Goal: Task Accomplishment & Management: Manage account settings

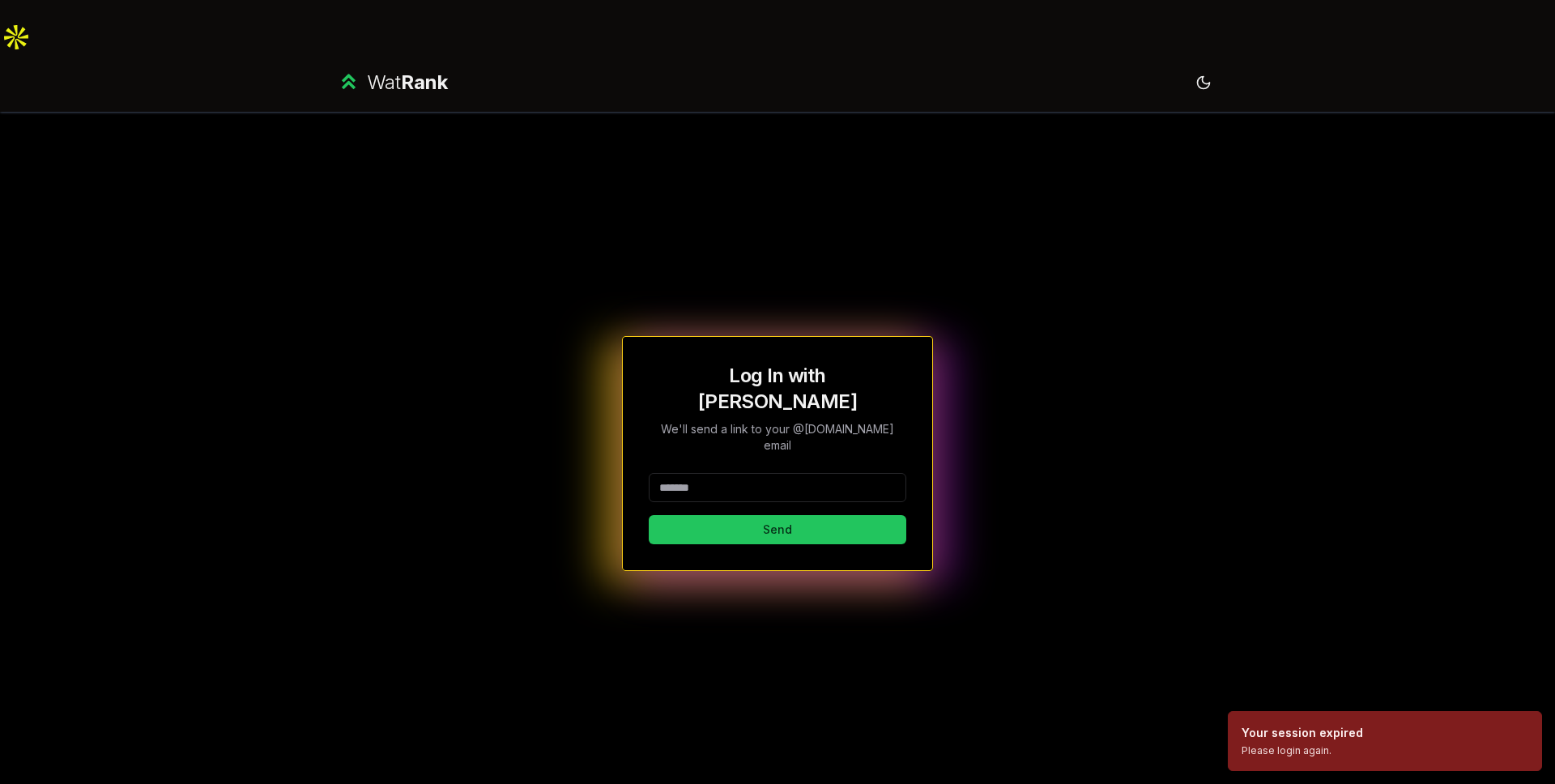
click at [769, 473] on input at bounding box center [777, 487] width 257 height 29
click at [706, 473] on input at bounding box center [777, 487] width 257 height 29
type input "*******"
click at [649, 515] on button "Send" at bounding box center [777, 529] width 257 height 29
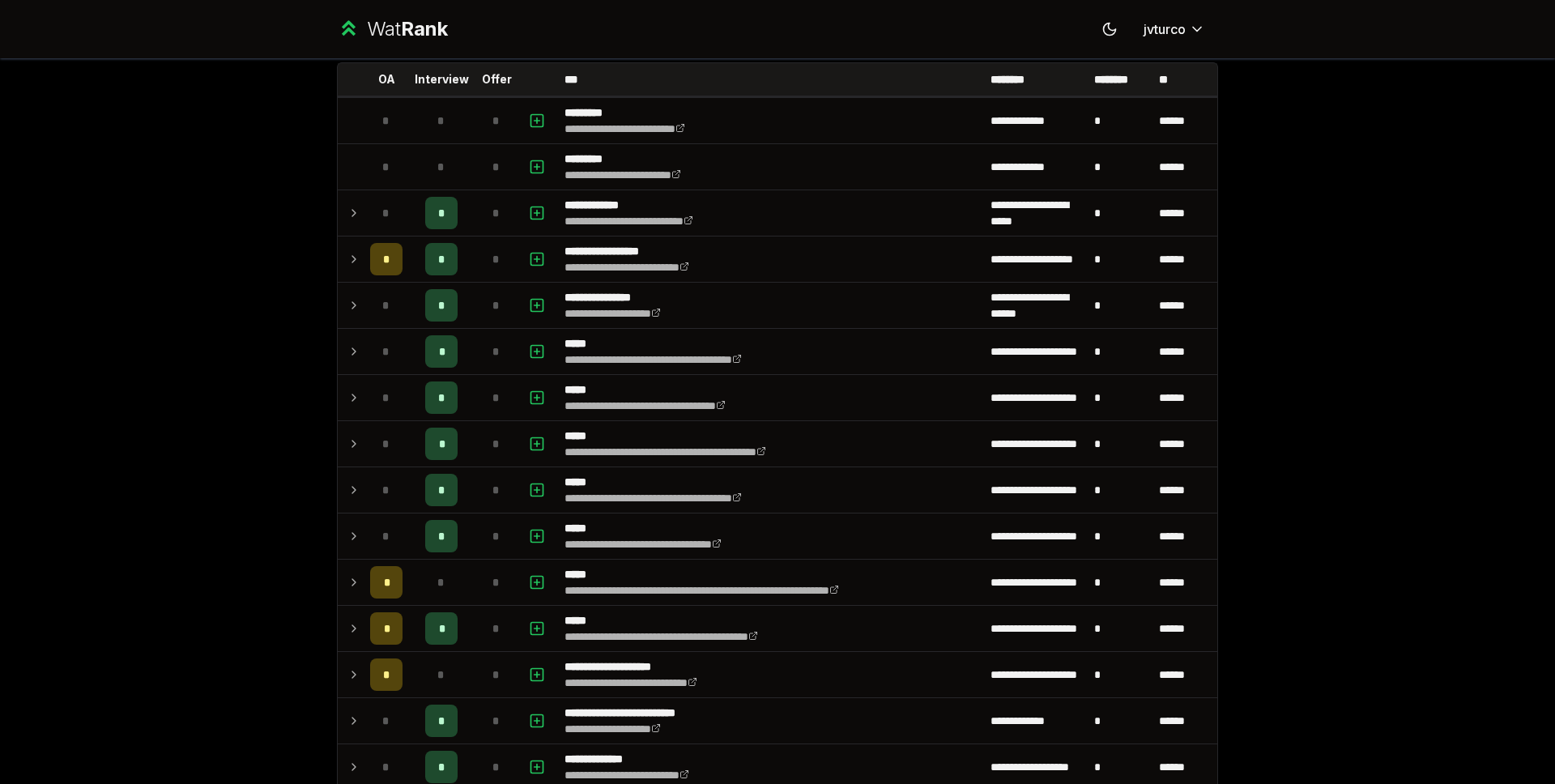
scroll to position [503, 0]
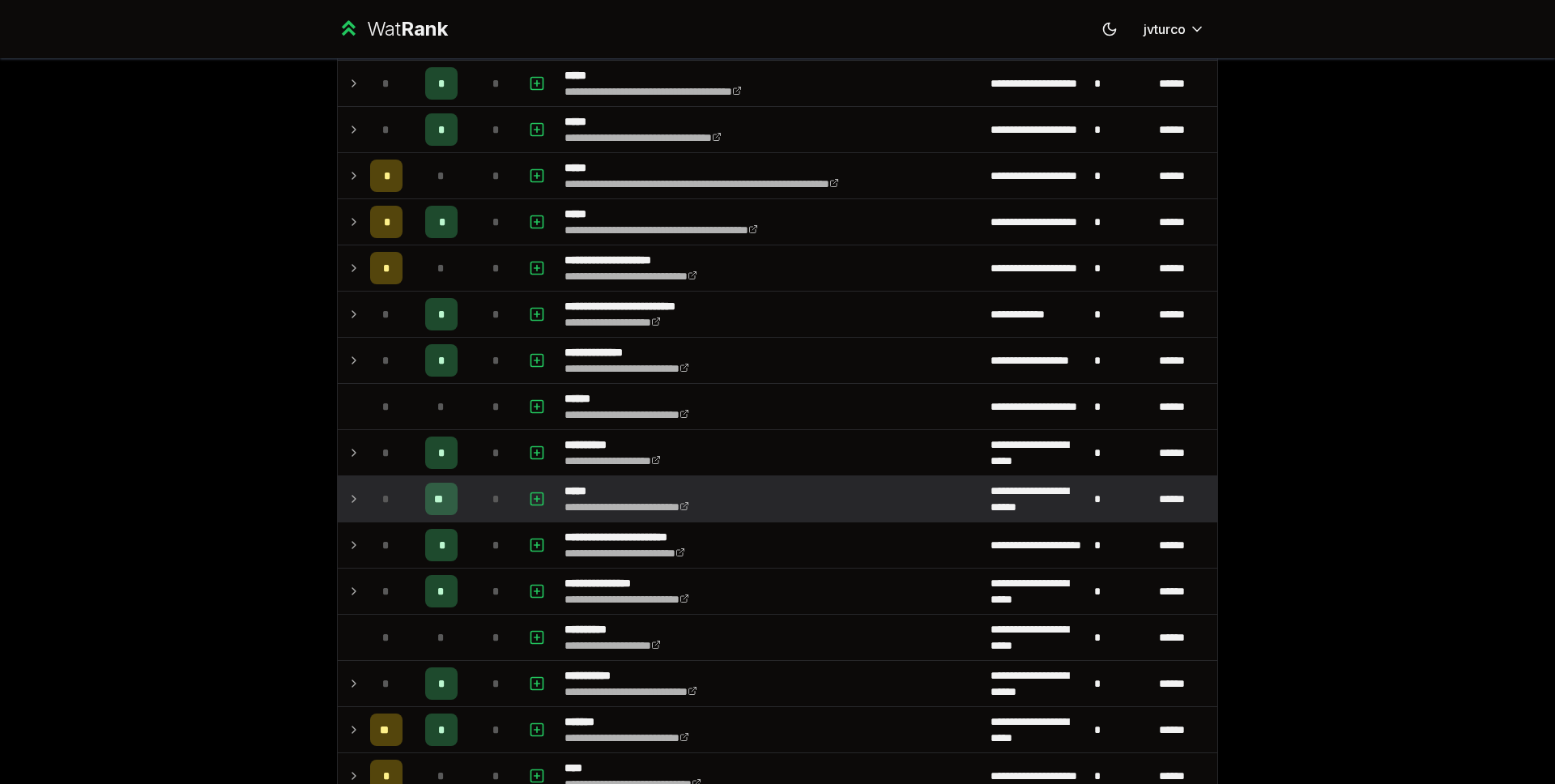
click at [347, 499] on icon at bounding box center [353, 498] width 13 height 19
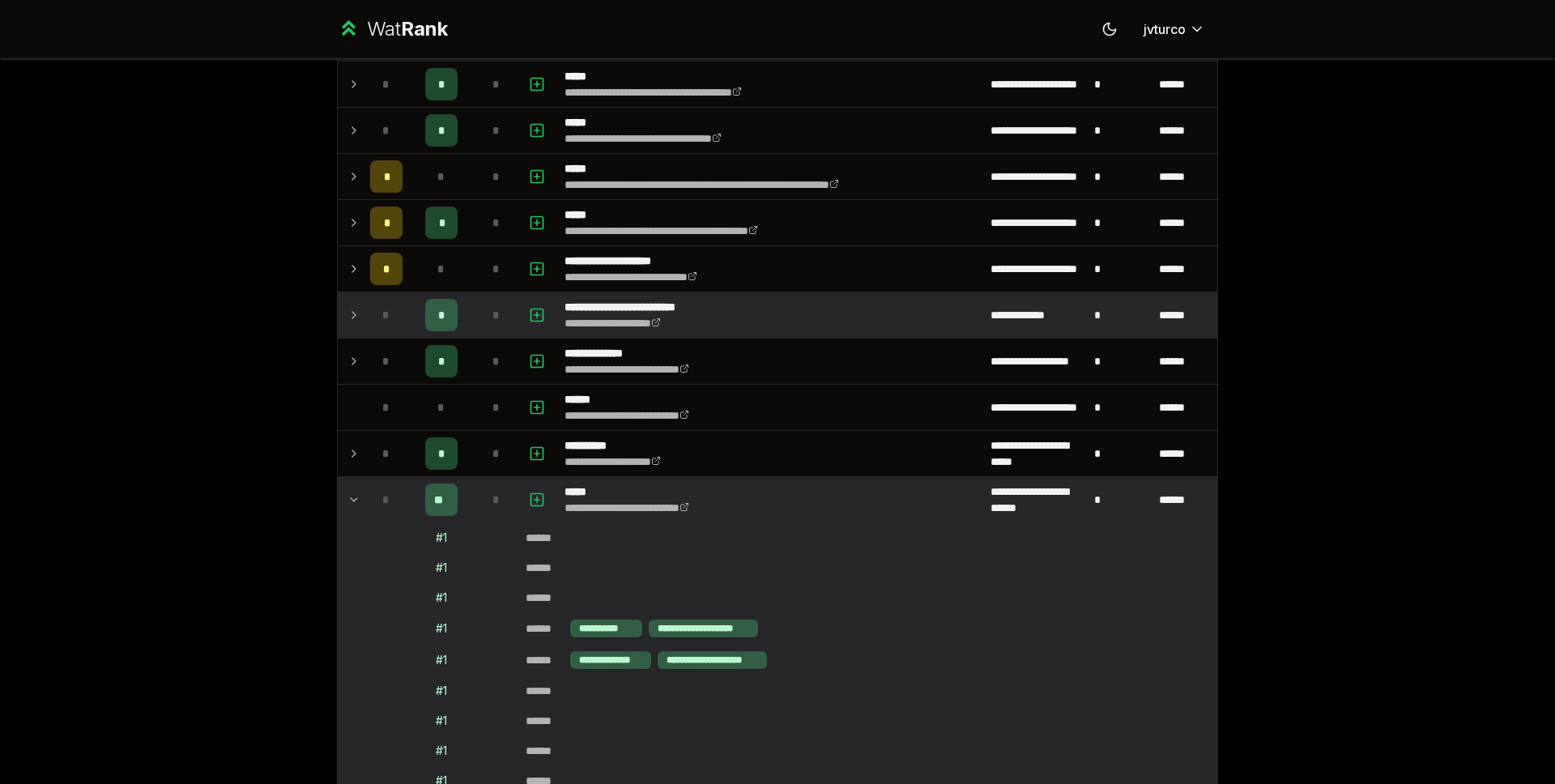
scroll to position [532, 0]
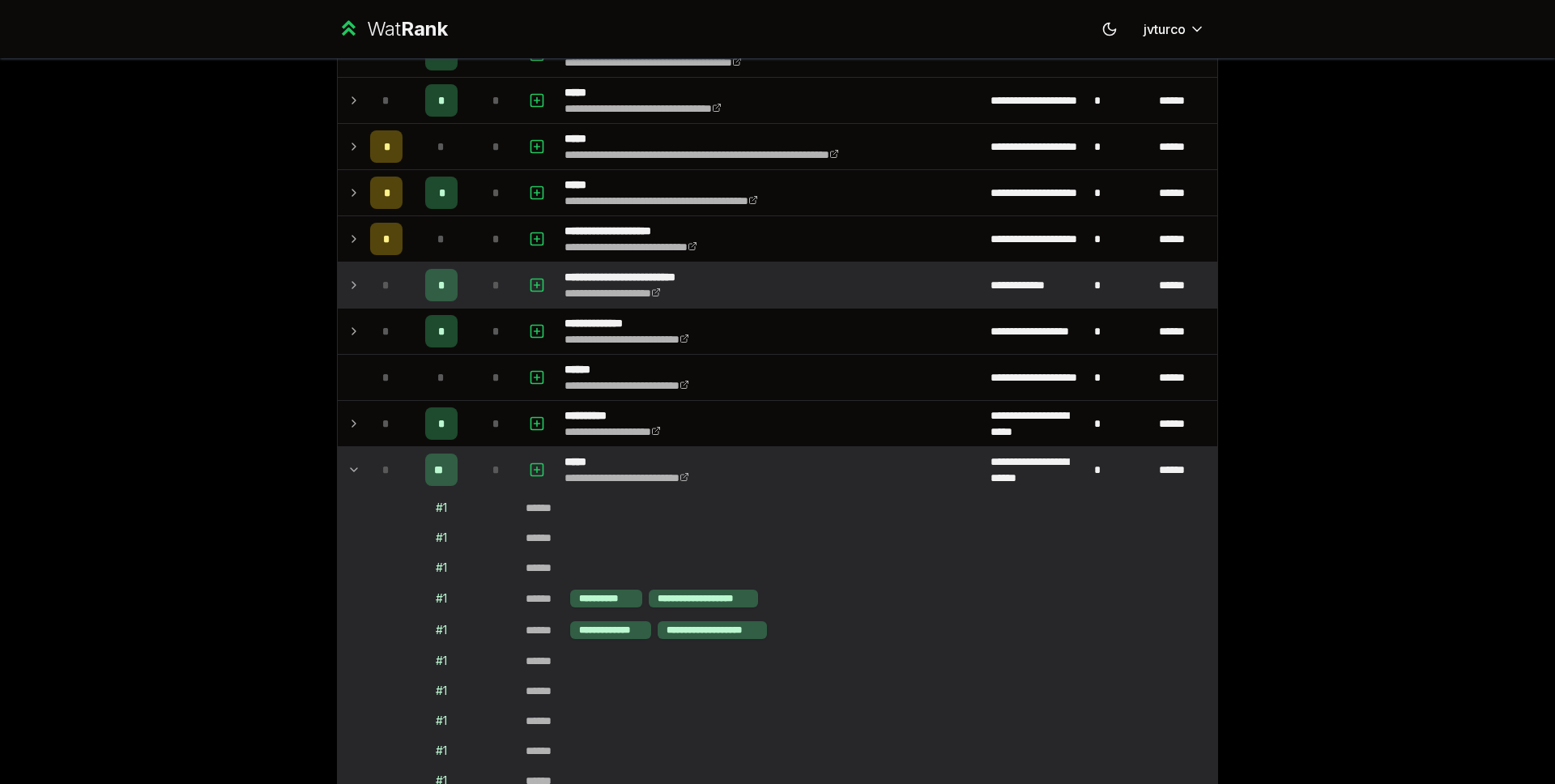
click at [338, 304] on td at bounding box center [351, 284] width 26 height 45
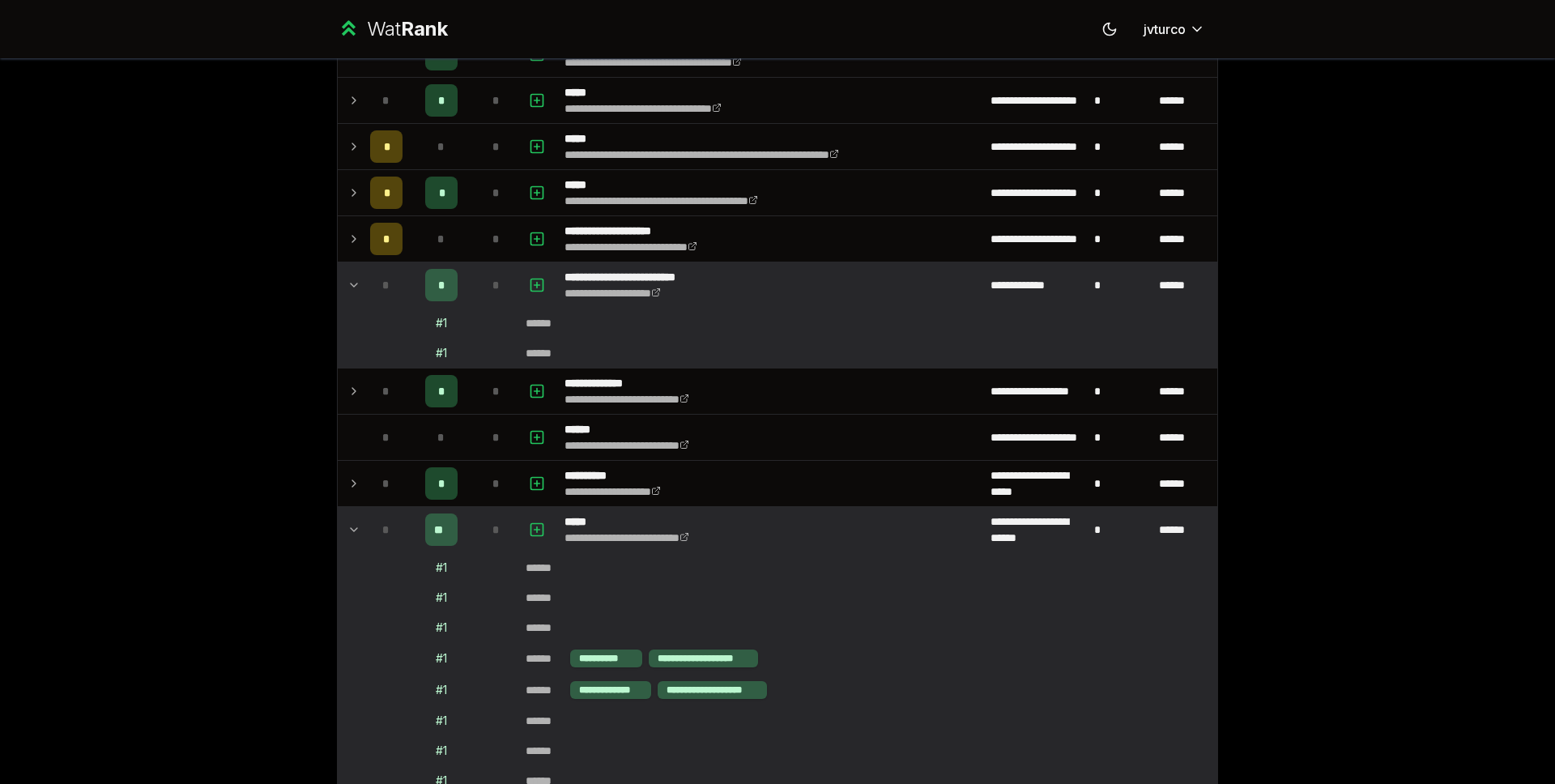
click at [438, 325] on div "# 1" at bounding box center [441, 323] width 11 height 16
drag, startPoint x: 436, startPoint y: 325, endPoint x: 398, endPoint y: 319, distance: 37.7
click at [436, 323] on div "# 1" at bounding box center [441, 323] width 11 height 16
click at [347, 285] on icon at bounding box center [353, 284] width 13 height 19
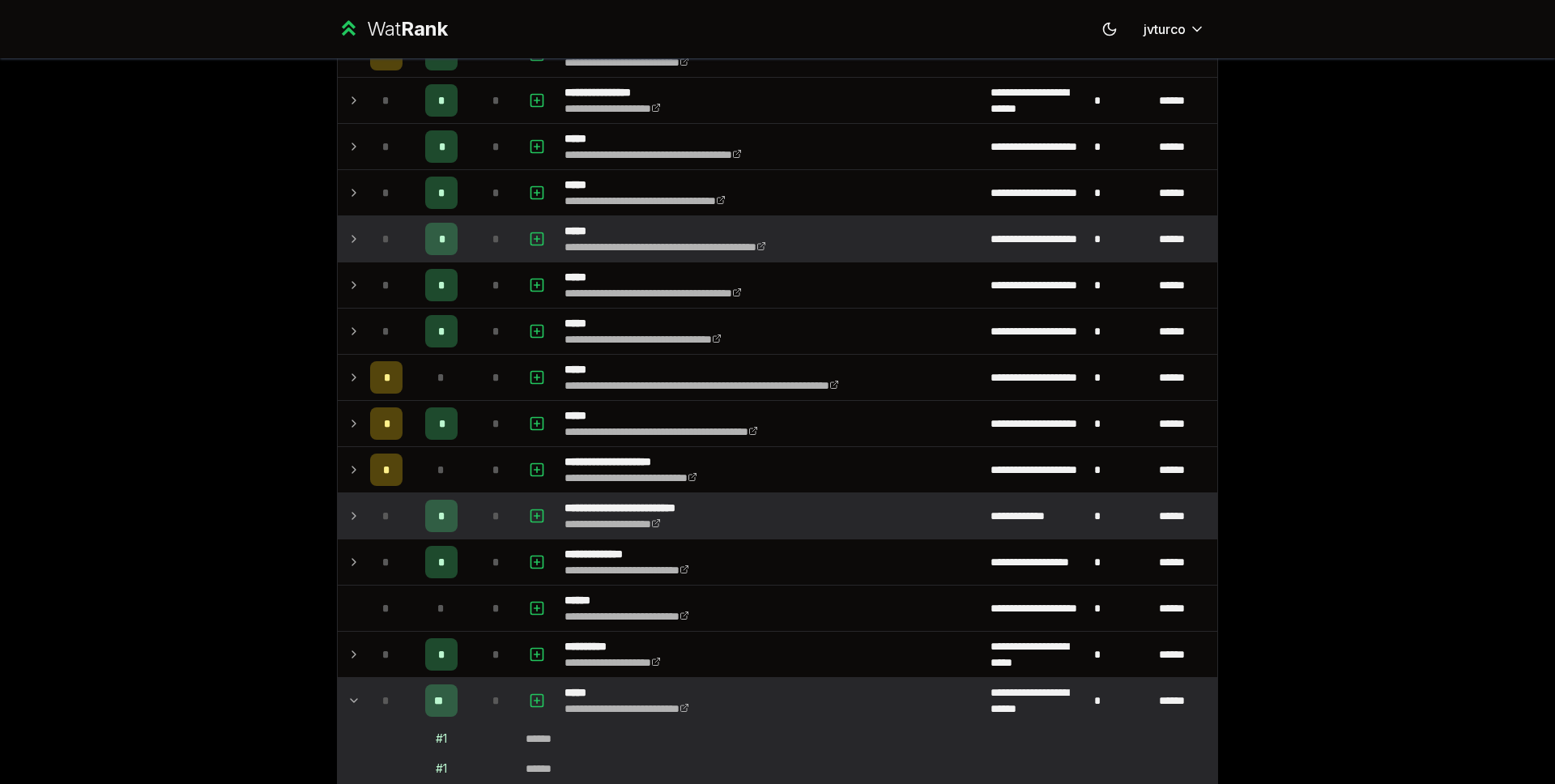
scroll to position [0, 0]
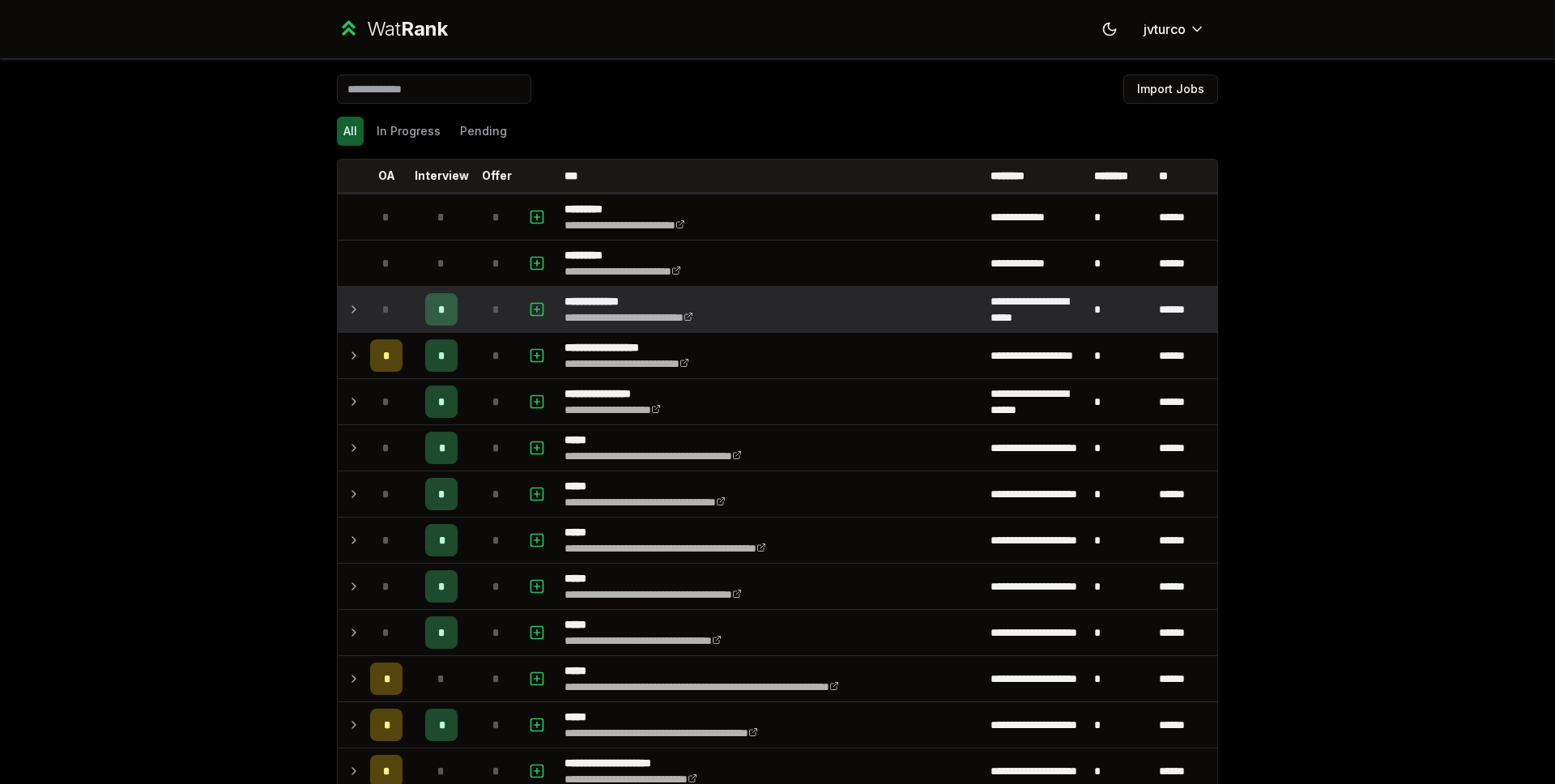
click at [364, 313] on td "*" at bounding box center [386, 309] width 45 height 45
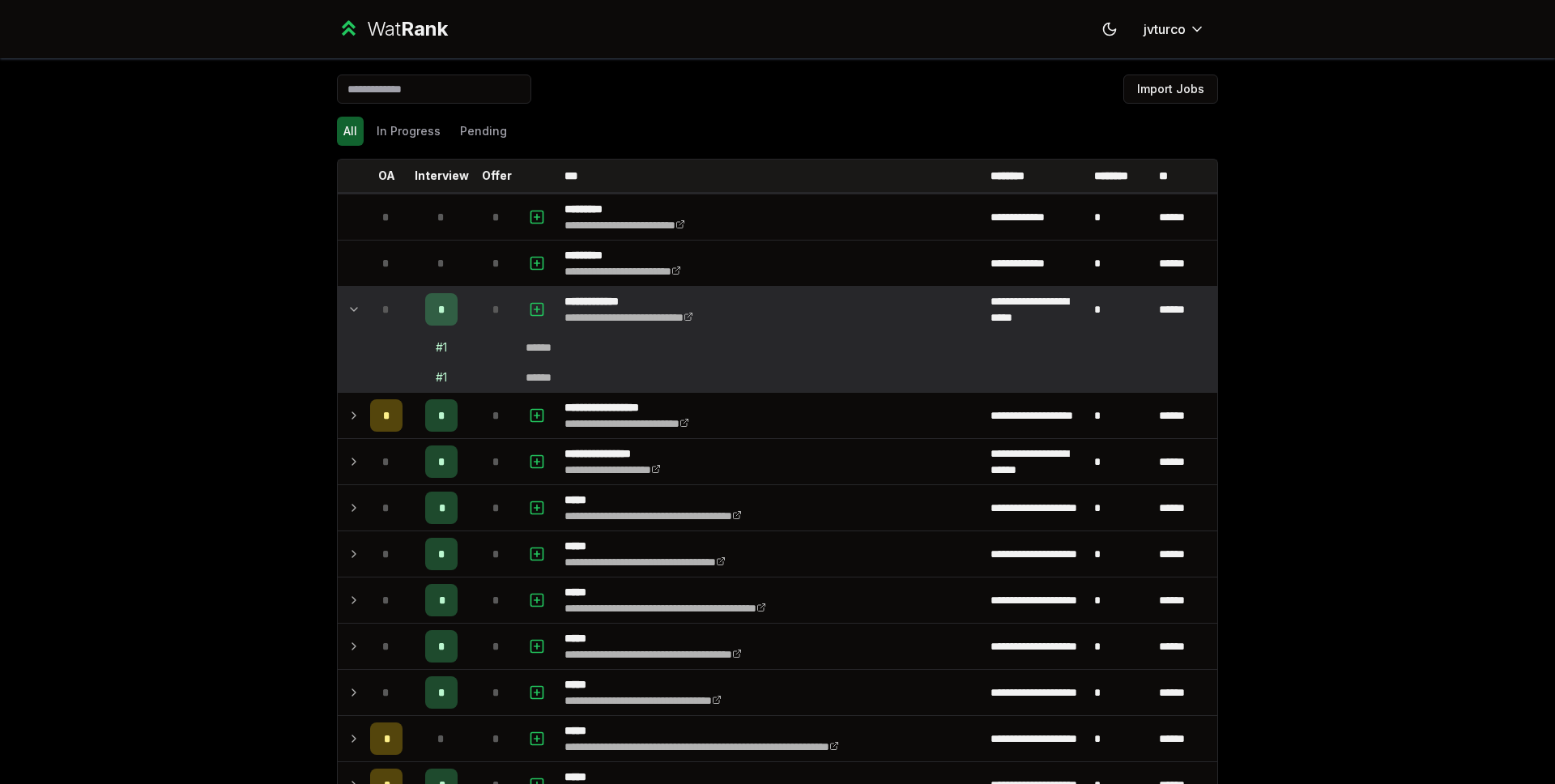
click at [338, 304] on td at bounding box center [351, 309] width 26 height 45
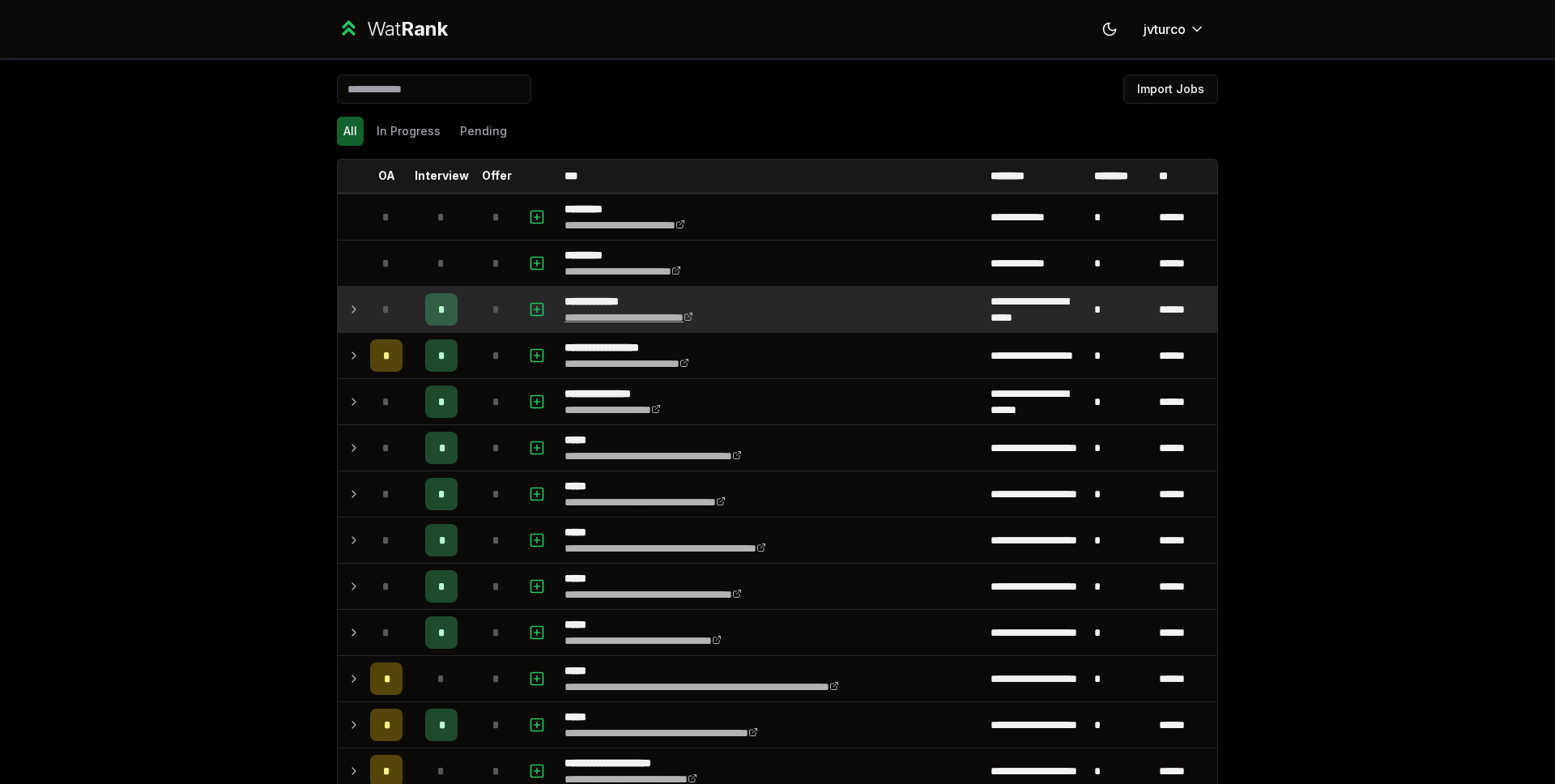
click at [605, 313] on link "**********" at bounding box center [628, 317] width 129 height 11
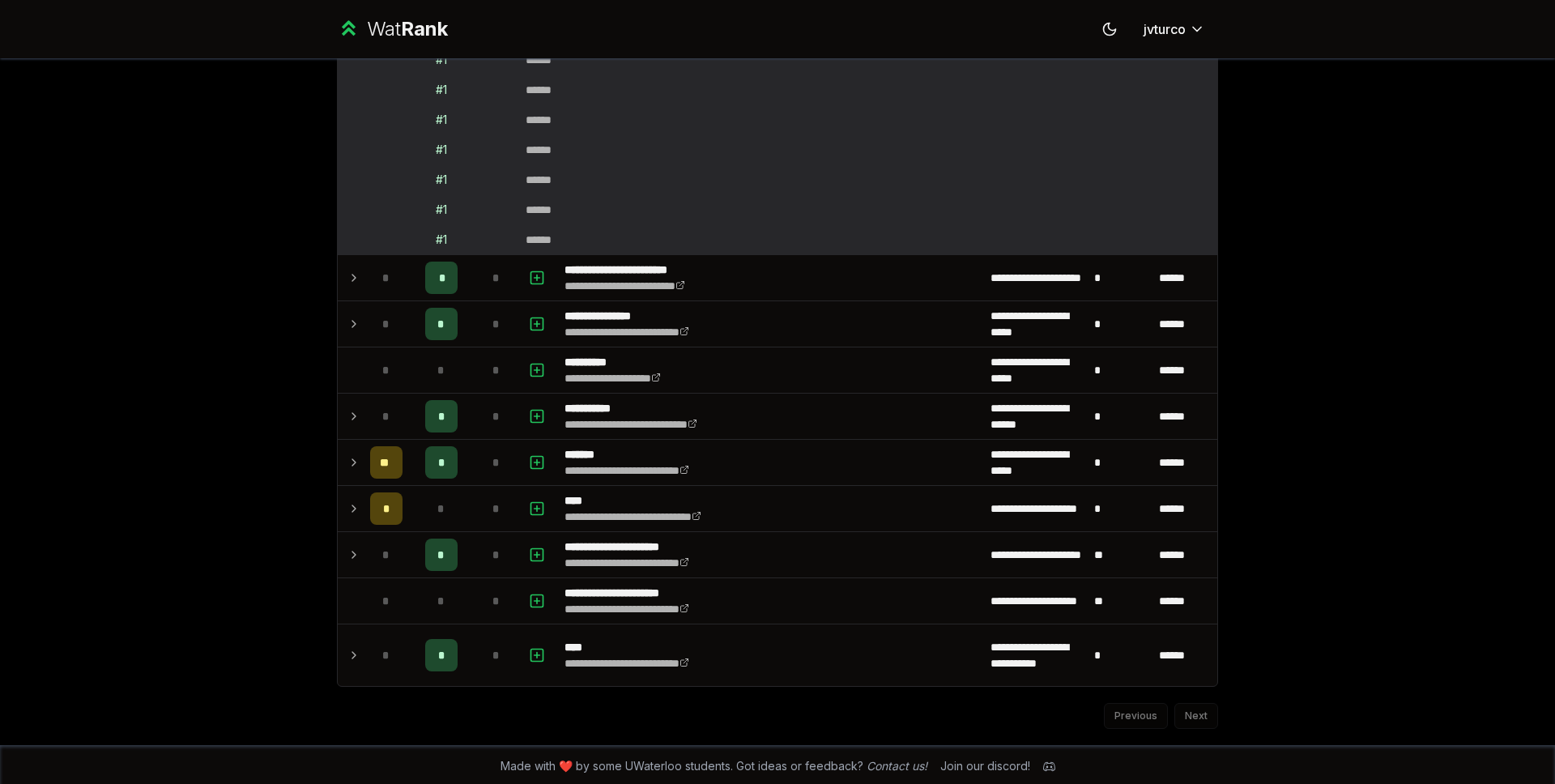
scroll to position [939, 0]
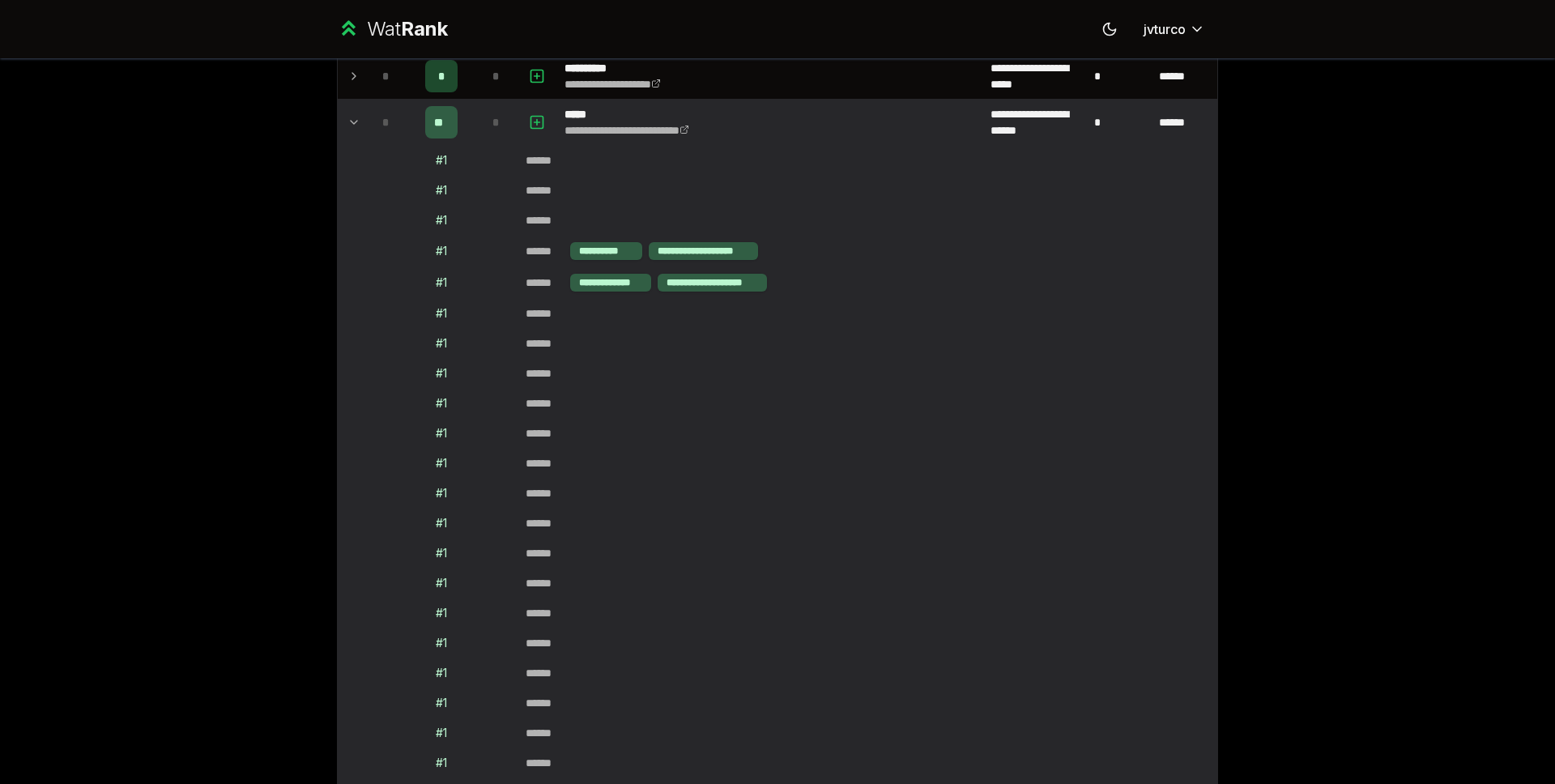
click at [338, 128] on td at bounding box center [351, 122] width 26 height 45
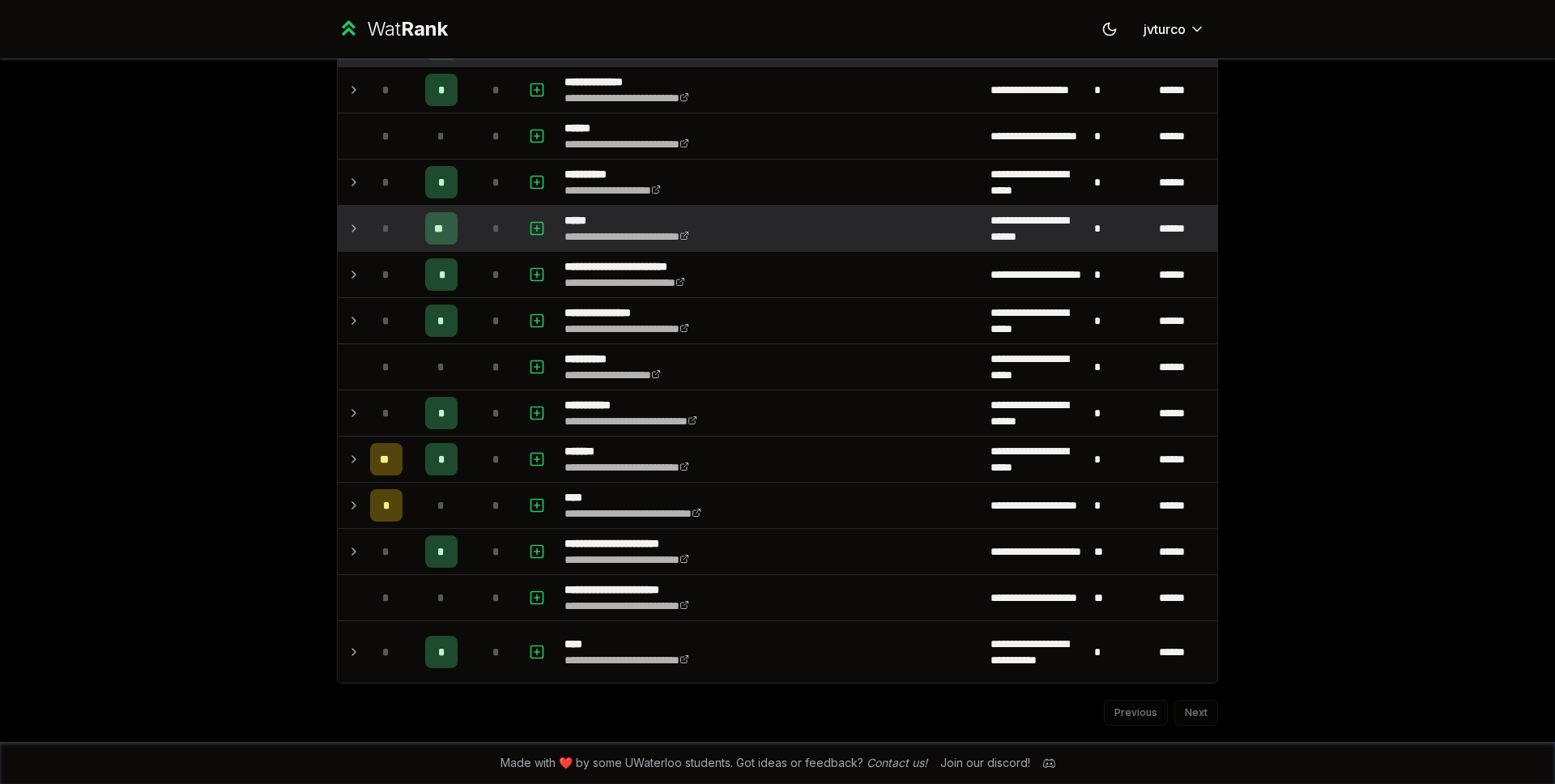
scroll to position [833, 0]
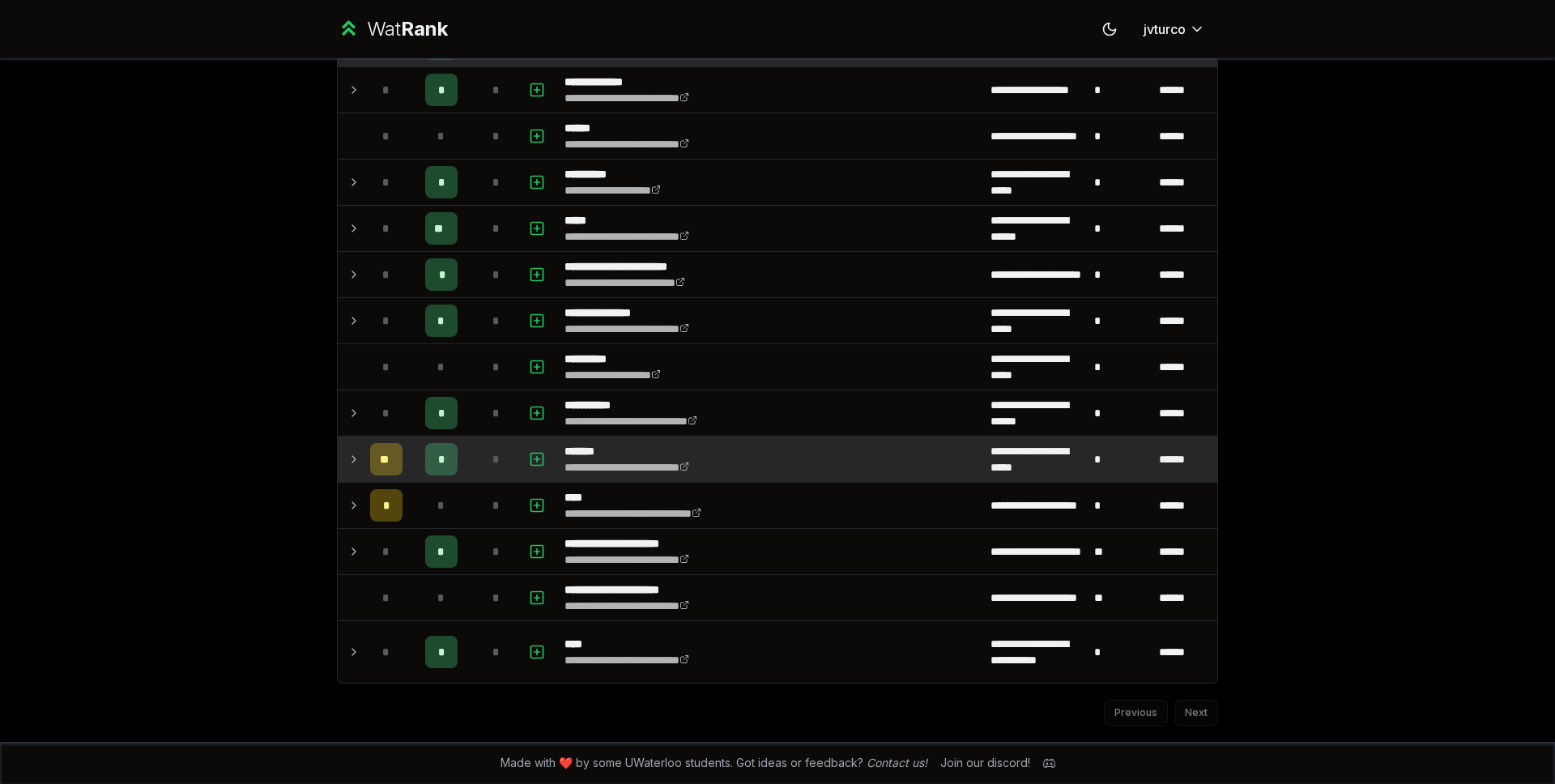
click at [354, 453] on icon at bounding box center [353, 458] width 13 height 19
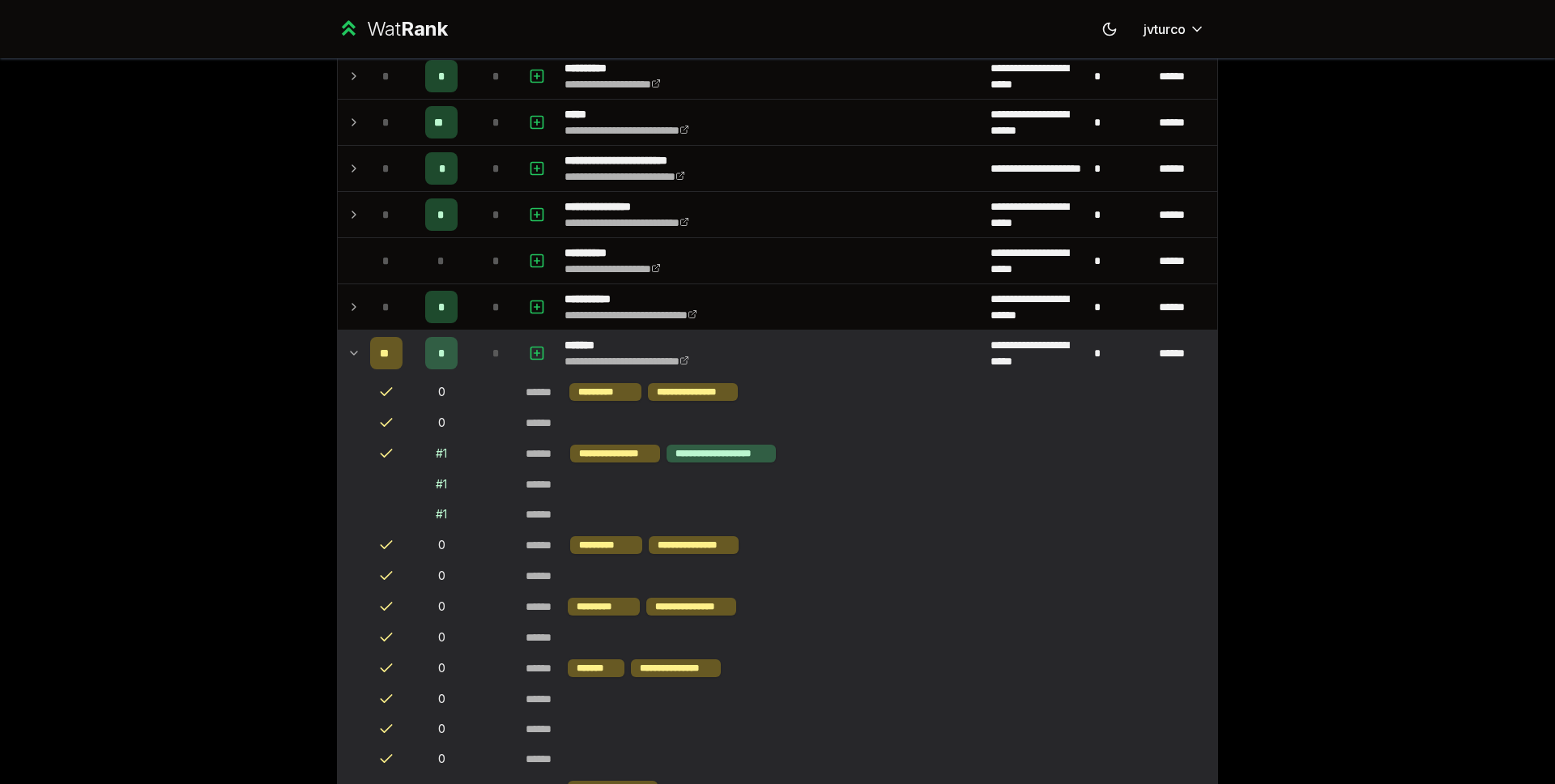
click at [347, 344] on icon at bounding box center [353, 352] width 13 height 19
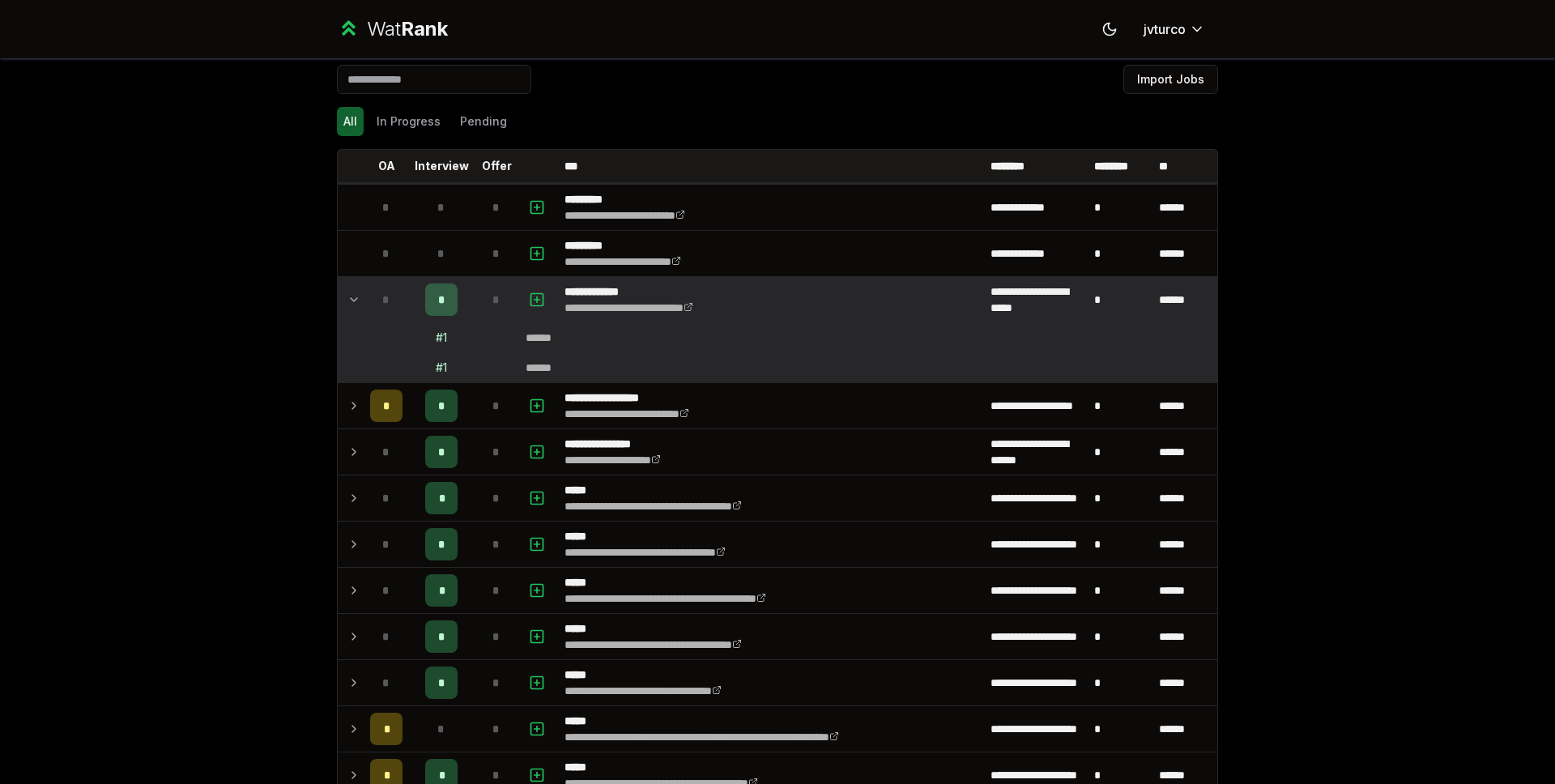
scroll to position [0, 0]
